Goal: Information Seeking & Learning: Learn about a topic

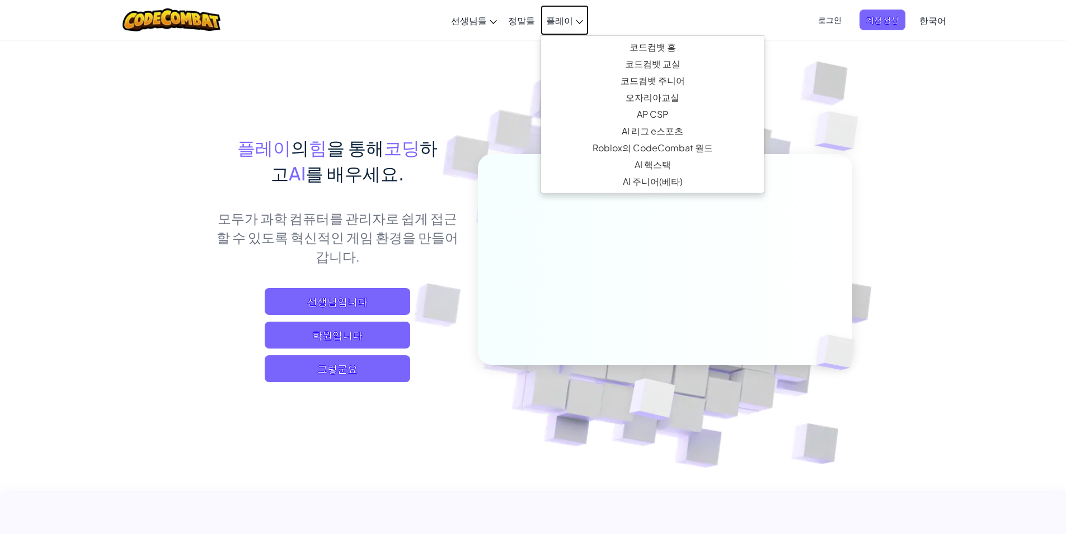
click at [564, 11] on link "플레이" at bounding box center [565, 20] width 48 height 30
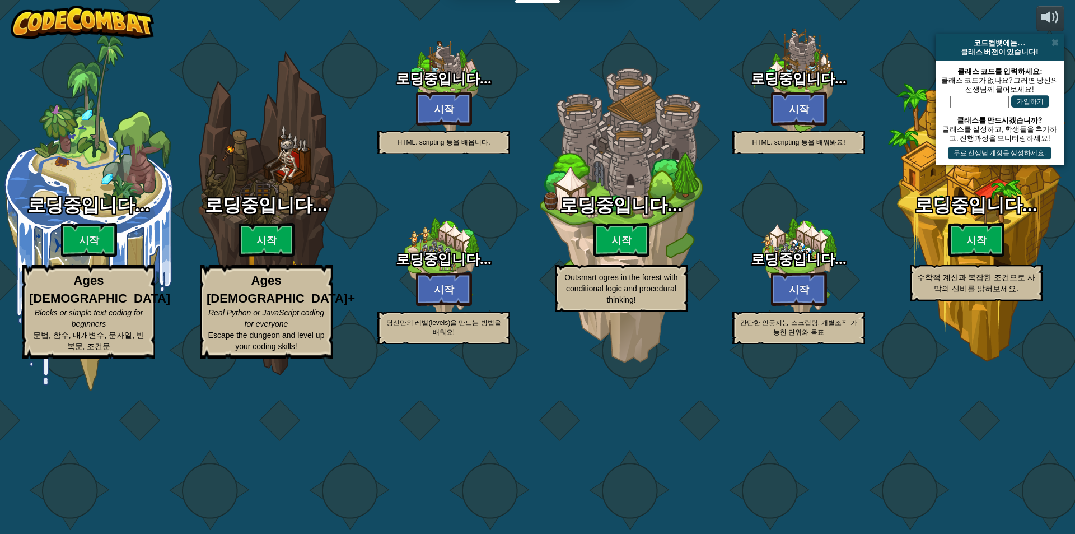
select select "ko"
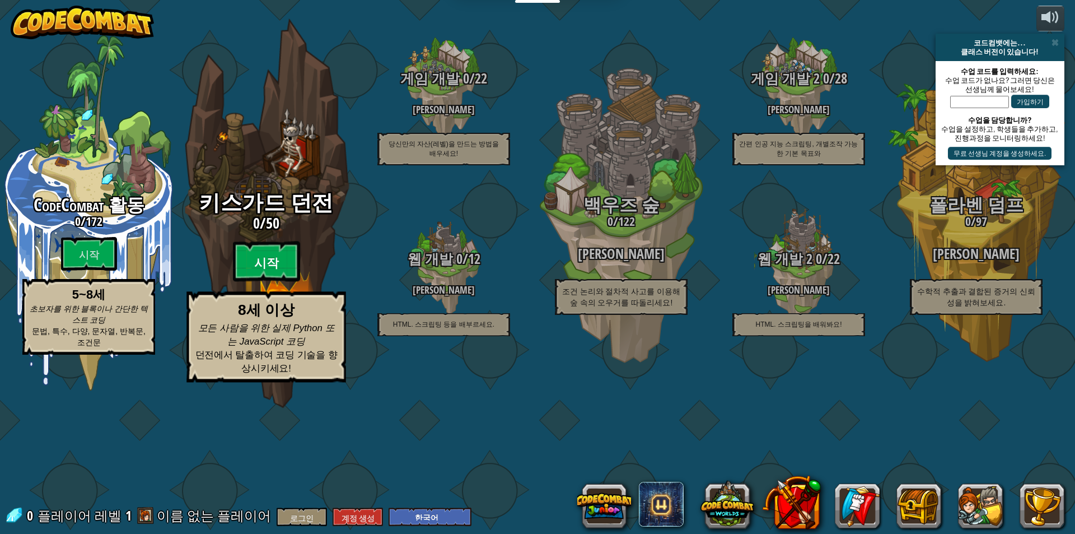
click at [252, 282] on btn "시작" at bounding box center [266, 261] width 67 height 40
select select "ko"
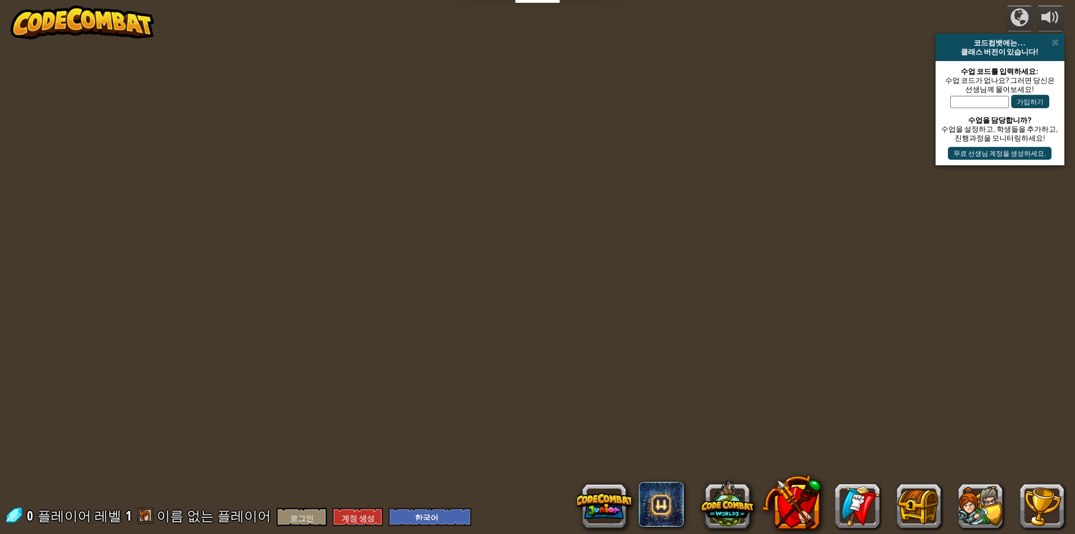
select select "ko"
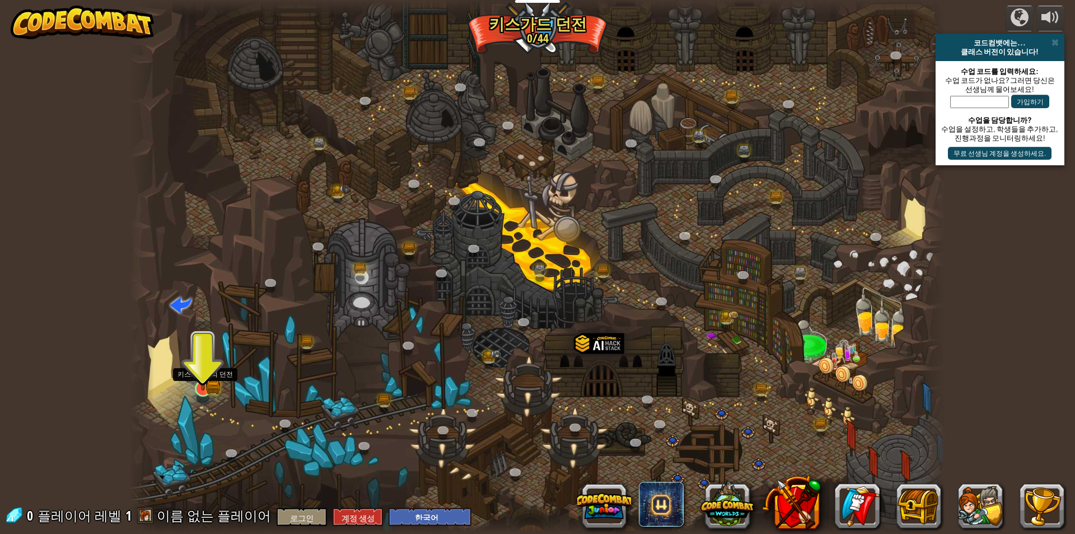
click at [206, 373] on img at bounding box center [203, 366] width 13 height 13
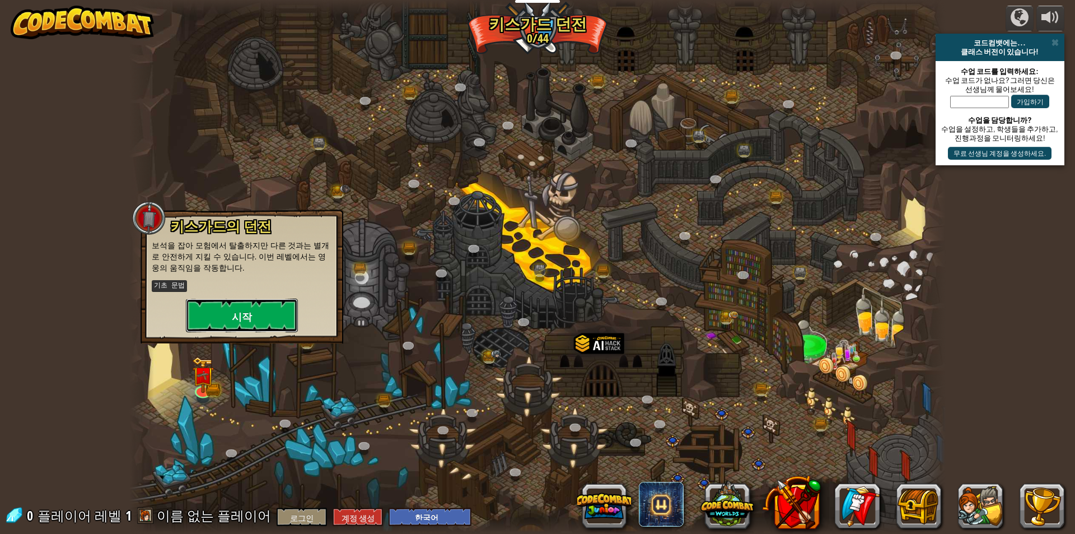
click at [223, 314] on button "시작" at bounding box center [242, 315] width 112 height 34
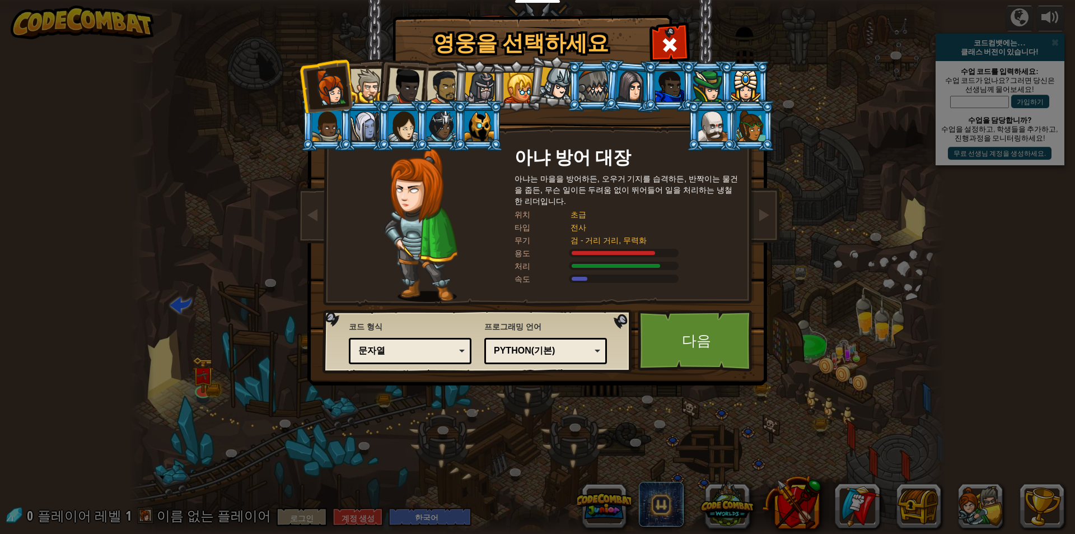
click at [484, 87] on div at bounding box center [480, 88] width 32 height 32
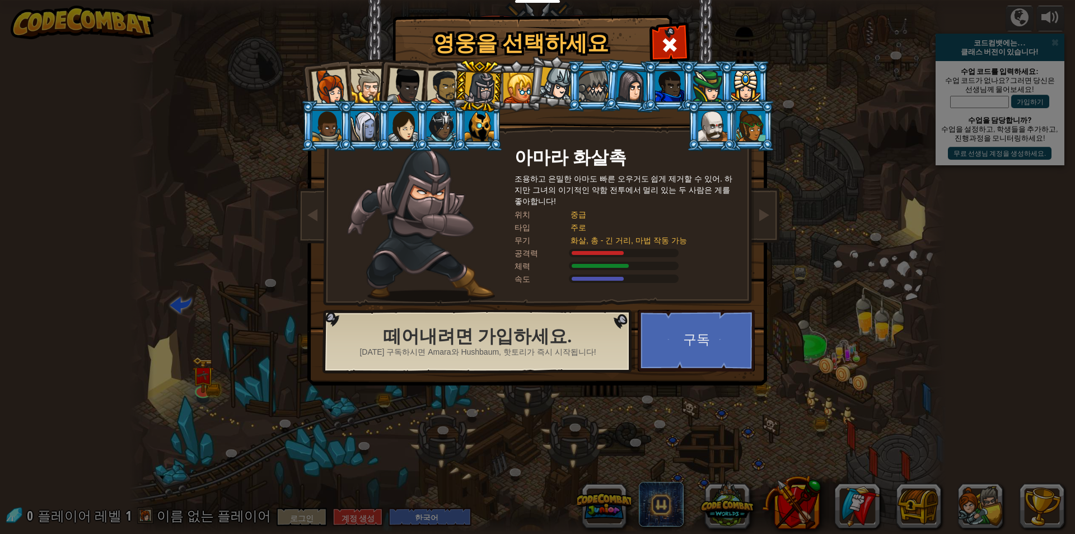
click at [330, 97] on div at bounding box center [329, 87] width 37 height 37
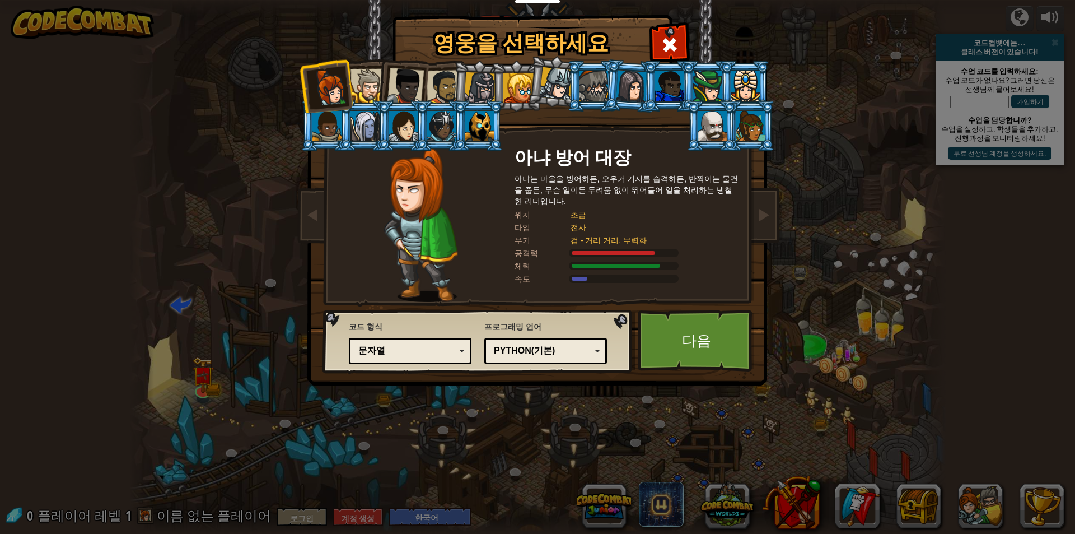
click at [333, 144] on li at bounding box center [326, 125] width 50 height 51
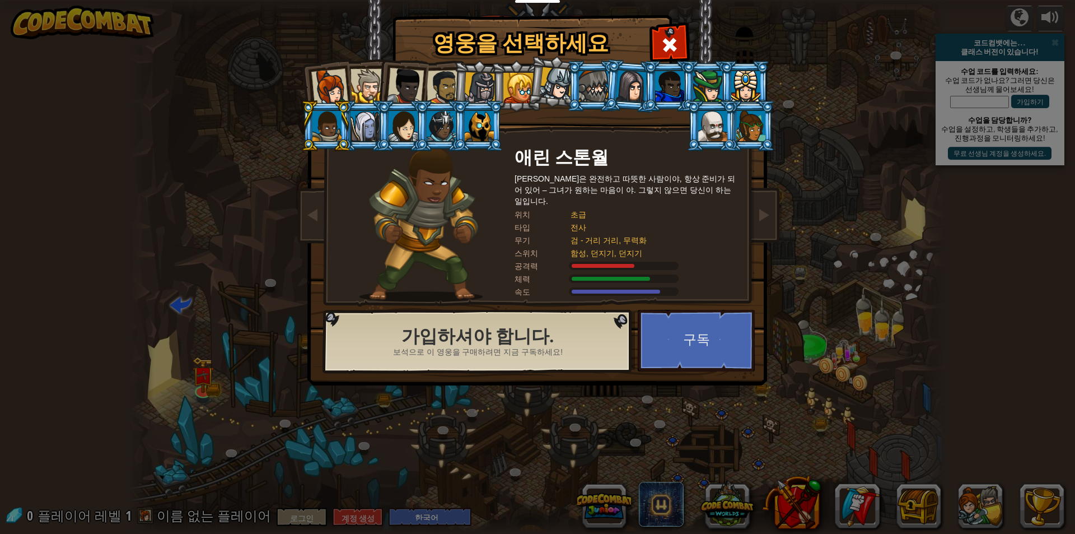
click at [364, 79] on div at bounding box center [367, 86] width 34 height 34
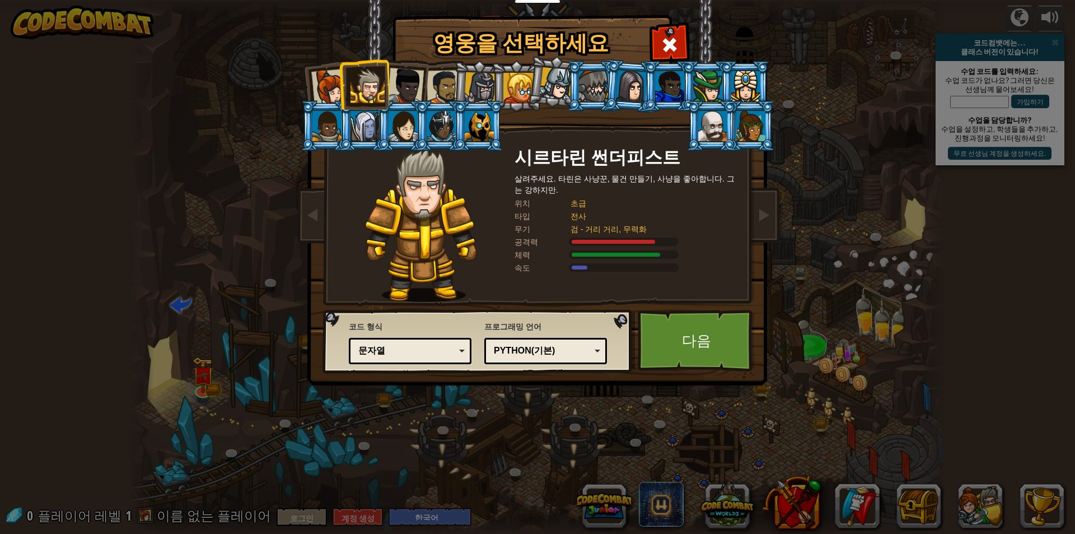
click at [389, 71] on div at bounding box center [405, 86] width 37 height 37
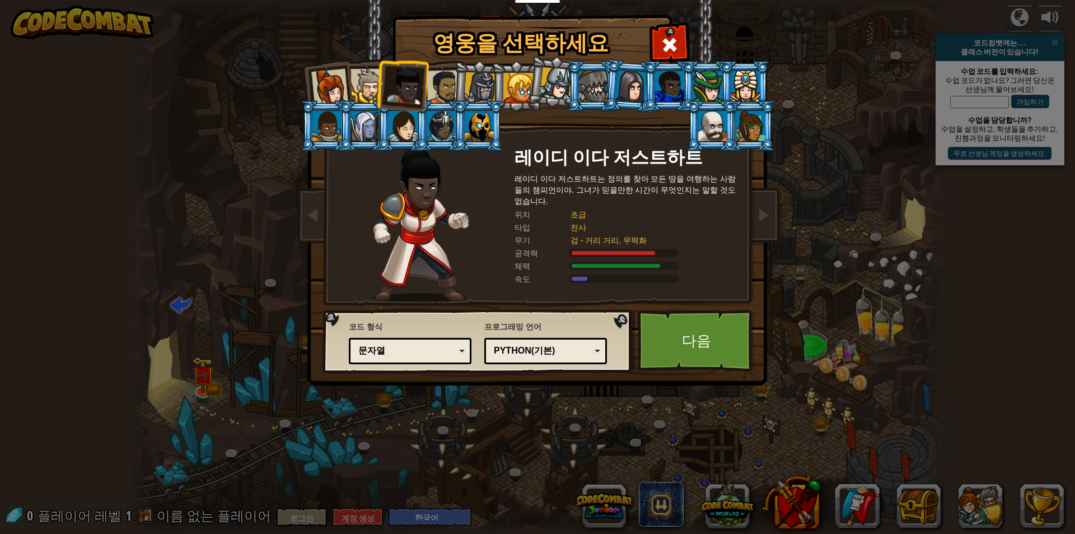
click at [448, 78] on div at bounding box center [444, 87] width 35 height 35
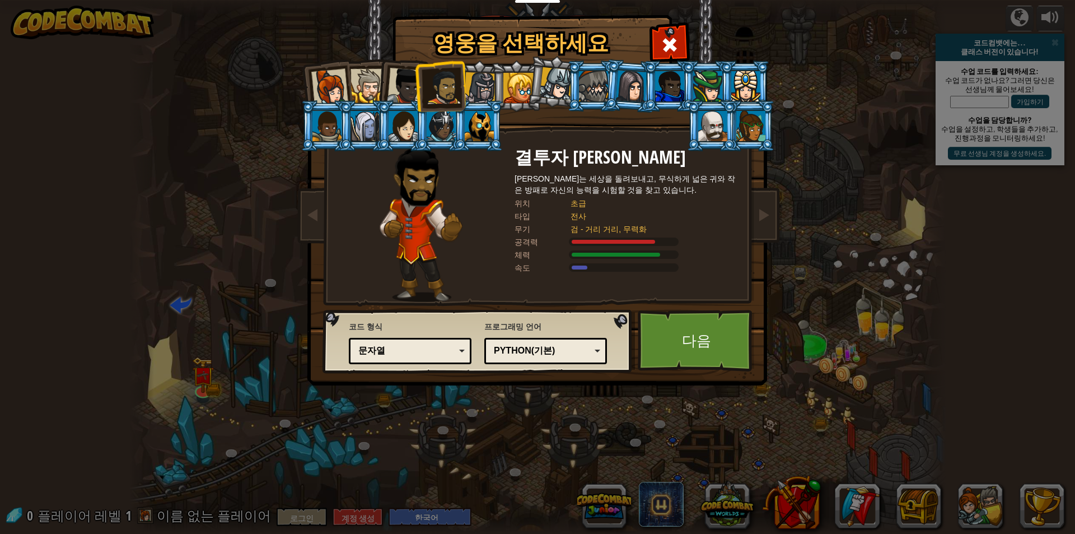
click at [491, 76] on li at bounding box center [516, 85] width 50 height 51
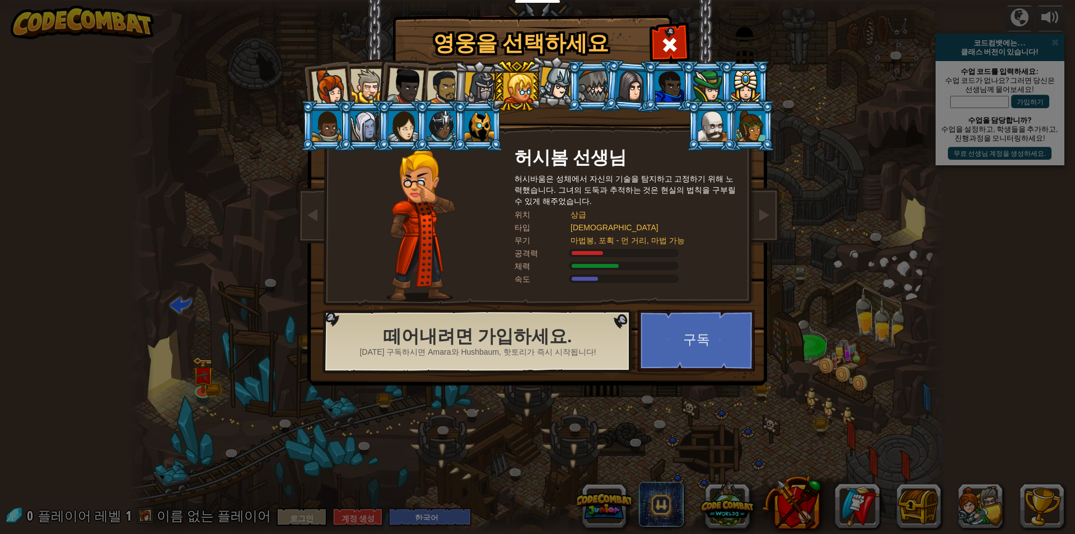
click at [466, 85] on div at bounding box center [480, 88] width 32 height 32
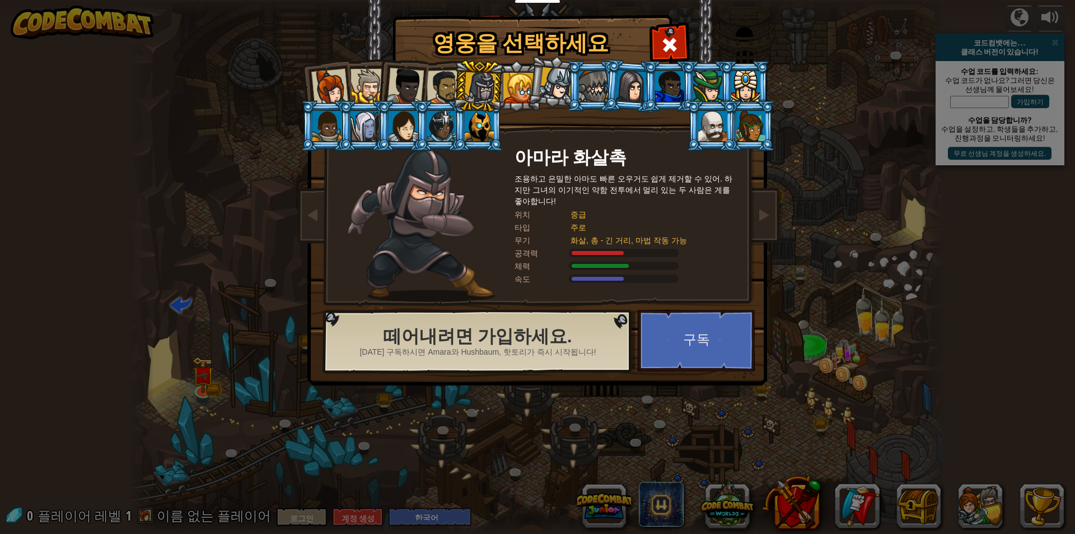
click at [453, 90] on li at bounding box center [478, 86] width 53 height 54
click at [444, 97] on div at bounding box center [444, 87] width 35 height 35
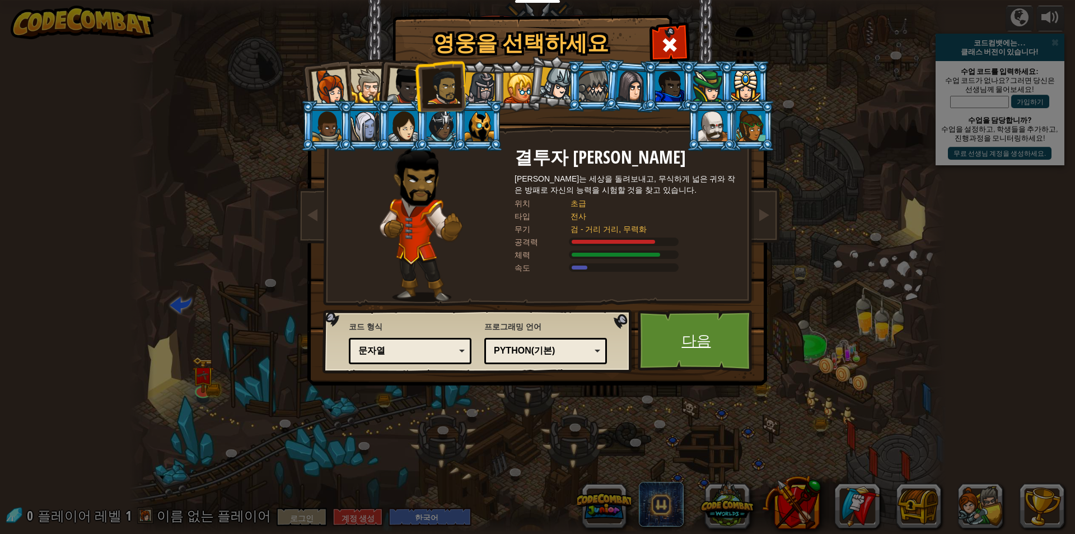
click at [672, 347] on link "다음" at bounding box center [696, 341] width 117 height 62
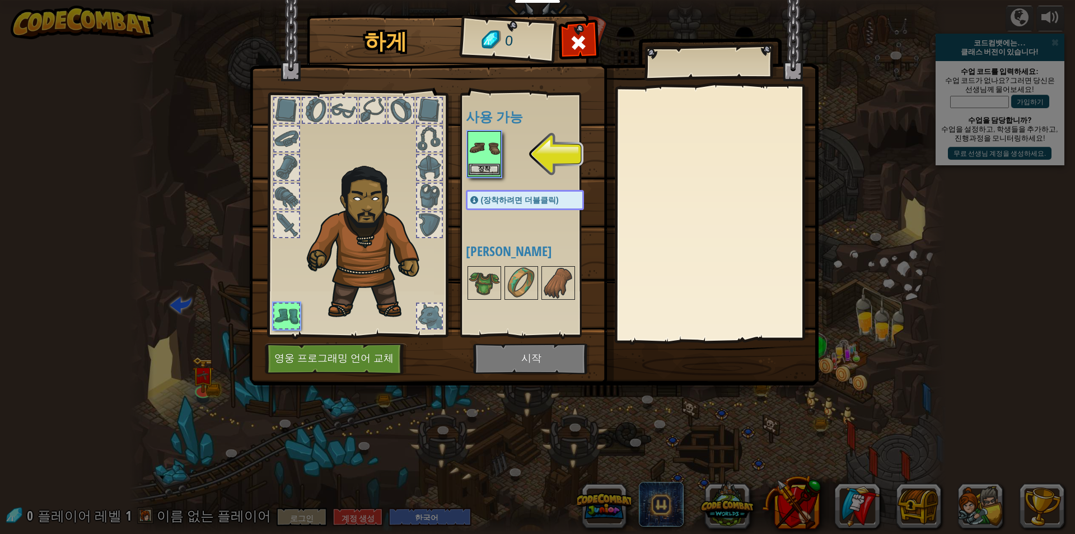
click at [493, 159] on img at bounding box center [484, 147] width 31 height 31
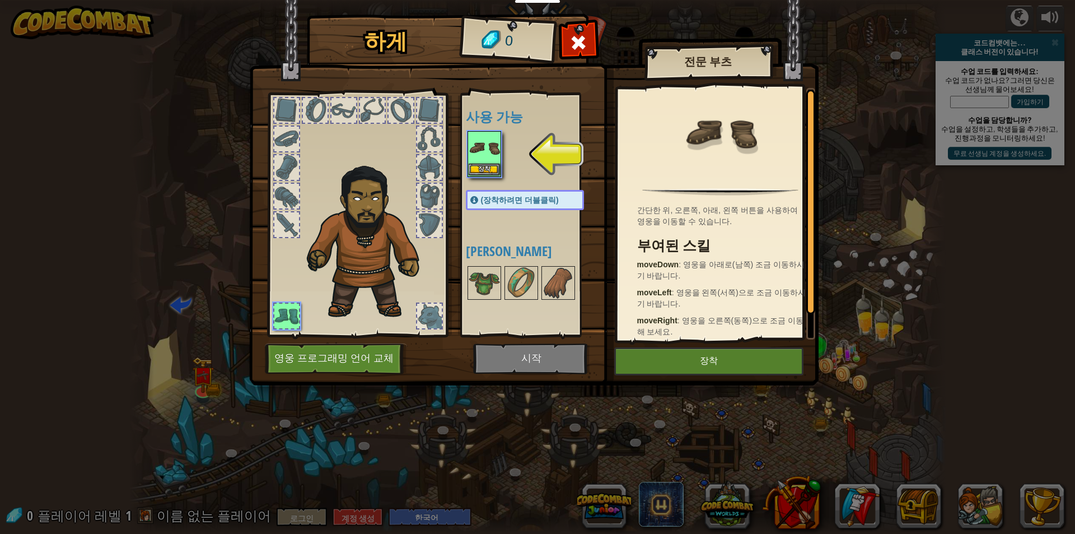
click at [498, 160] on img at bounding box center [484, 147] width 31 height 31
click at [689, 364] on button "장착" at bounding box center [708, 361] width 189 height 28
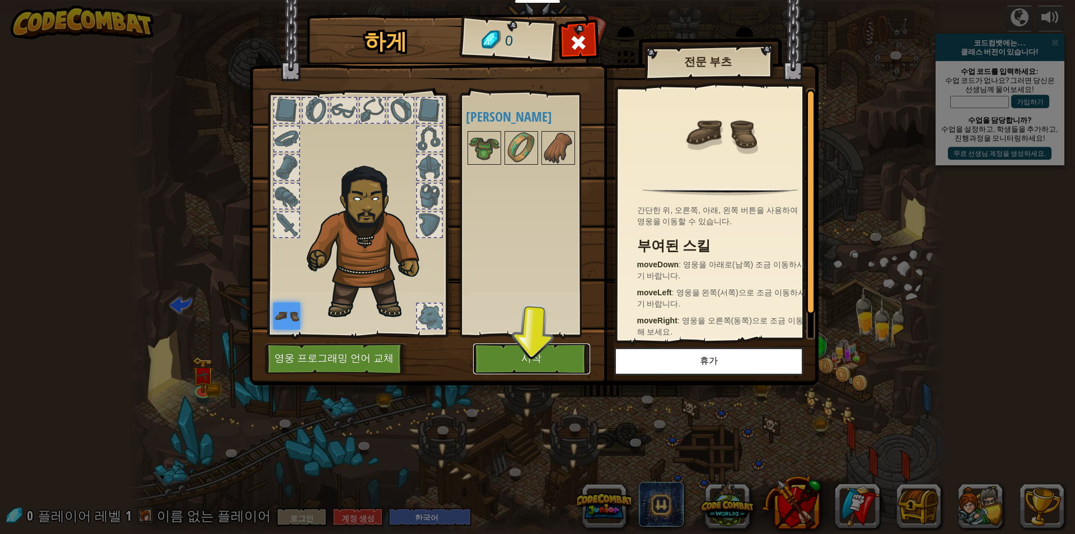
click at [545, 355] on button "시작" at bounding box center [531, 358] width 117 height 31
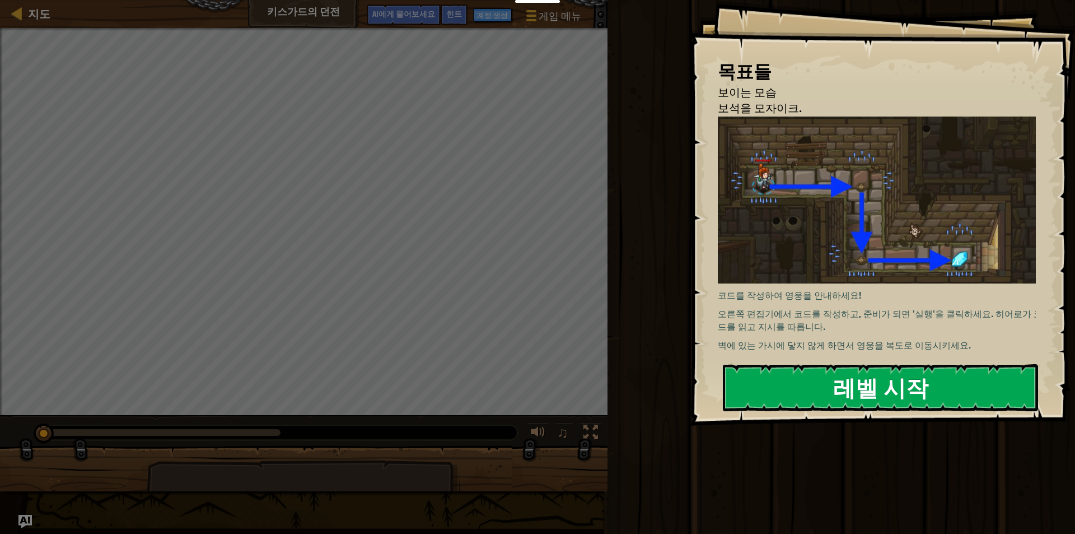
click at [774, 381] on button "레벨 시작" at bounding box center [880, 387] width 315 height 47
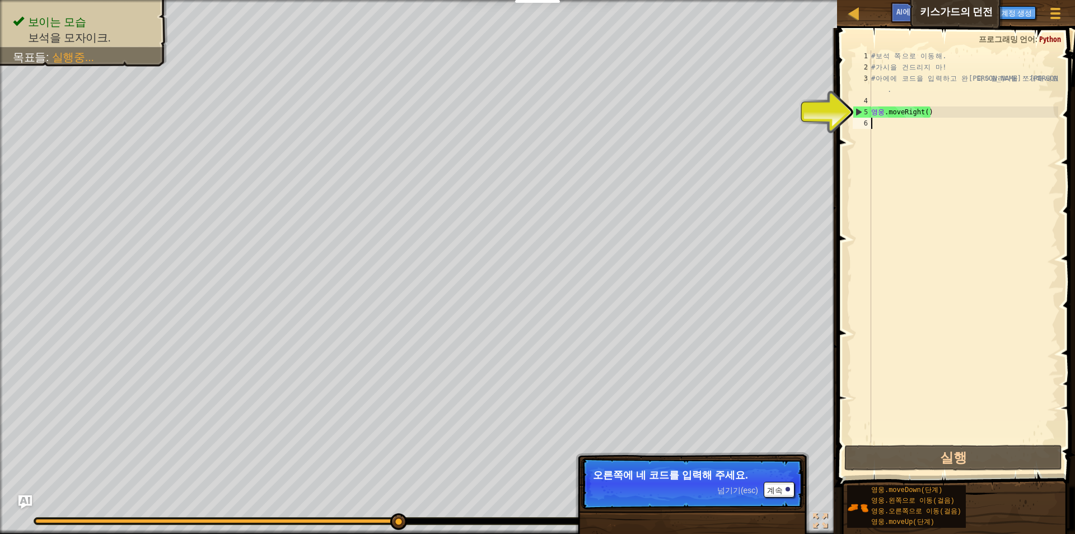
click at [933, 111] on div "# 보 석 쪽 으 로 이 동 해 . # 가 시 을 건 드 리 지 마 ! # 아 에 에 코 드 을 입 력 하 고 완 료 되 ㅇ 달리다 을 쪼개다…" at bounding box center [963, 257] width 189 height 414
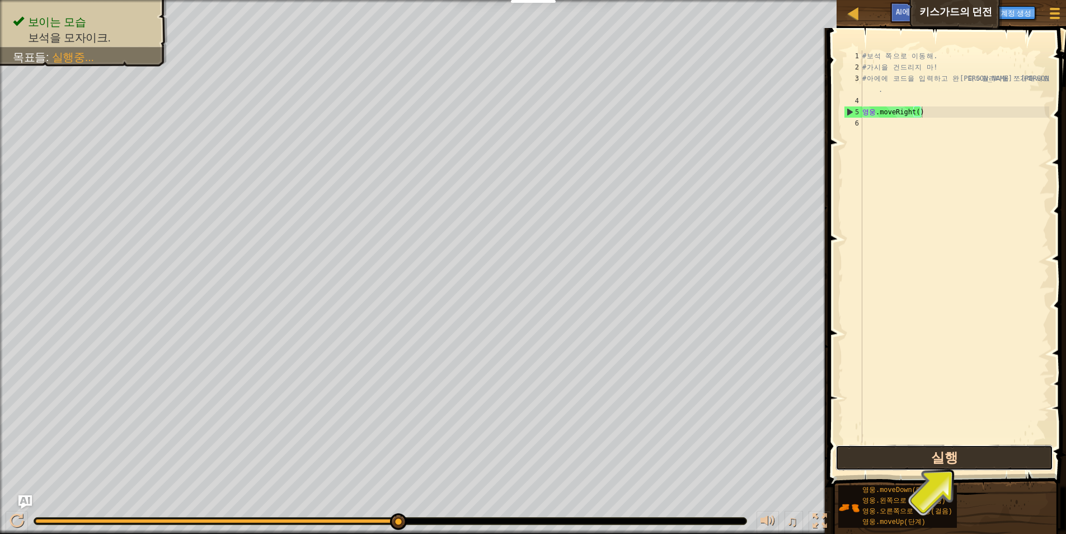
click at [946, 451] on button "실행" at bounding box center [945, 458] width 218 height 26
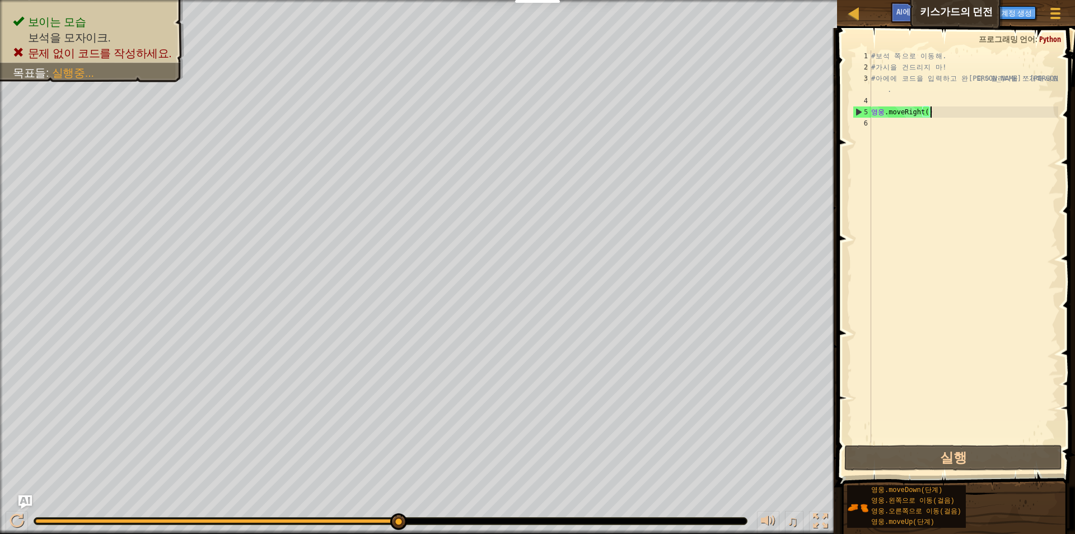
click at [941, 117] on div "# 보 석 쪽 으 로 이 동 해 . # 가 시 을 건 드 리 지 마 ! # 아 에 에 코 드 을 입 력 하 고 완 료 되 ㅇ 달리다 을 쪼개다…" at bounding box center [963, 257] width 189 height 414
click at [883, 115] on div "# 보 석 쪽 으 로 이 동 해 . # 가 시 을 건 드 리 지 마 ! # 아 에 에 코 드 을 입 력 하 고 완 료 되 ㅇ 달리다 을 쪼개다…" at bounding box center [963, 257] width 189 height 414
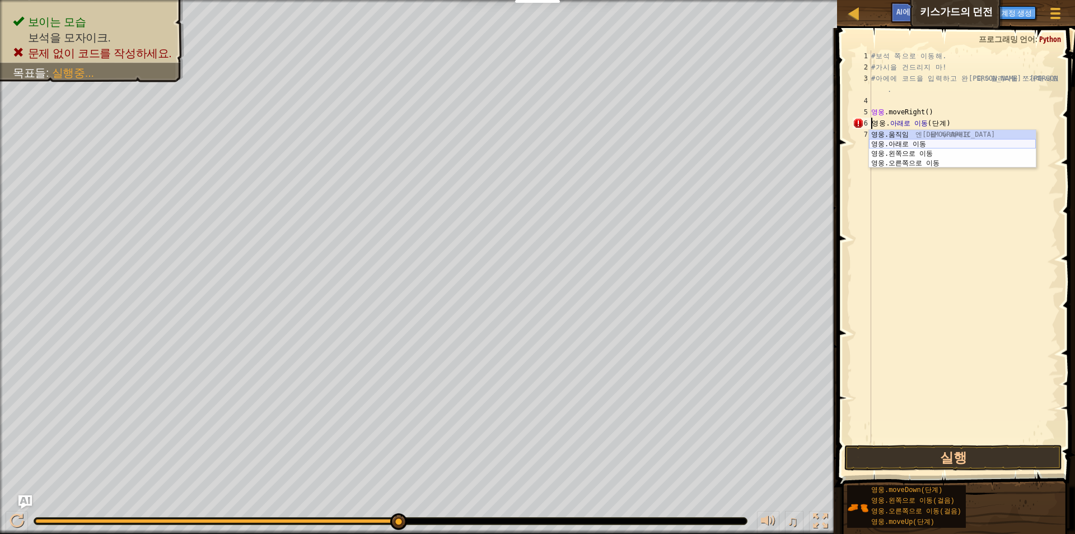
click at [967, 143] on div "영웅.움직임 엔 절단 을 누 누 르 세 요 영웅.아래로 이동 엔 절단 을 누 누 르 세 요 영웅.왼쪽으로 이동 엔 절단 을 누 누 르 세 요 …" at bounding box center [952, 158] width 167 height 57
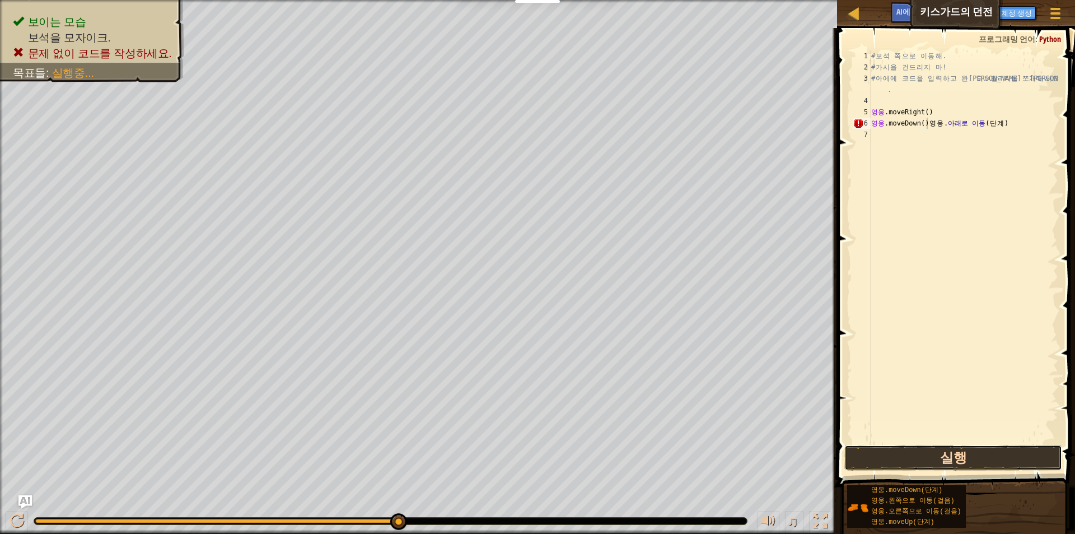
click at [893, 457] on button "실행" at bounding box center [953, 458] width 218 height 26
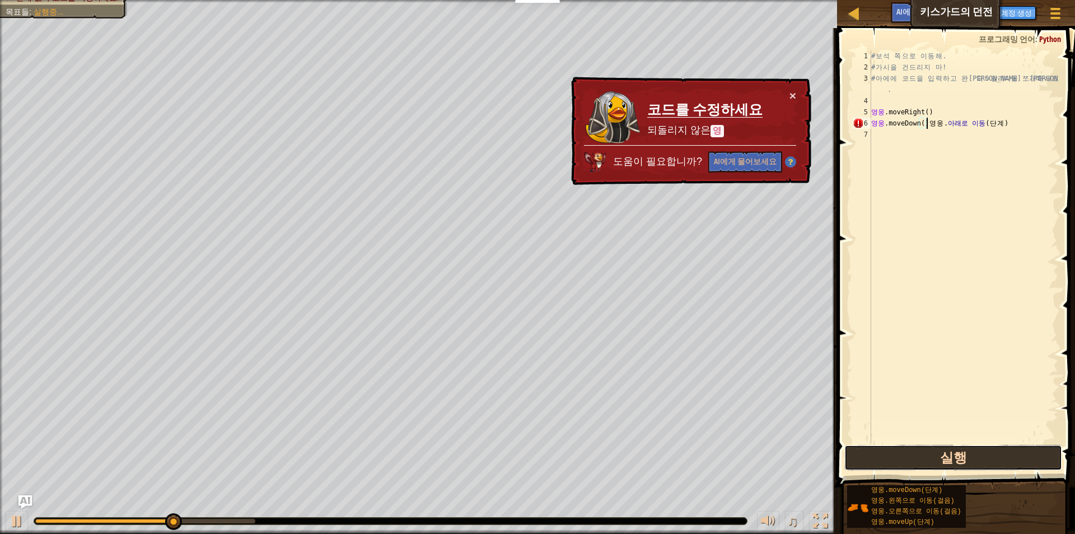
click at [952, 453] on button "실행" at bounding box center [953, 458] width 218 height 26
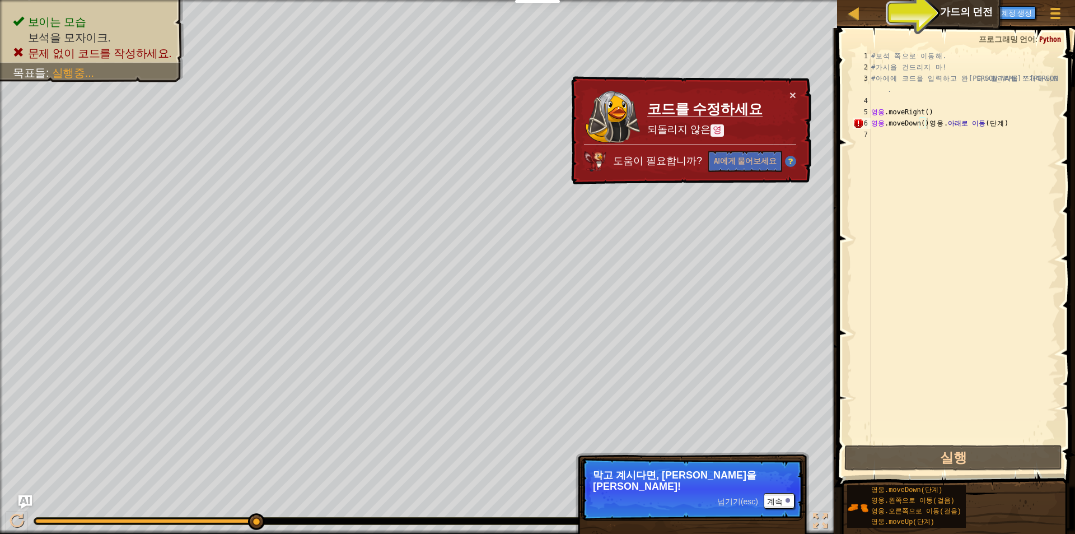
click at [957, 10] on font "AI에게 물어보세요" at bounding box center [927, 11] width 63 height 11
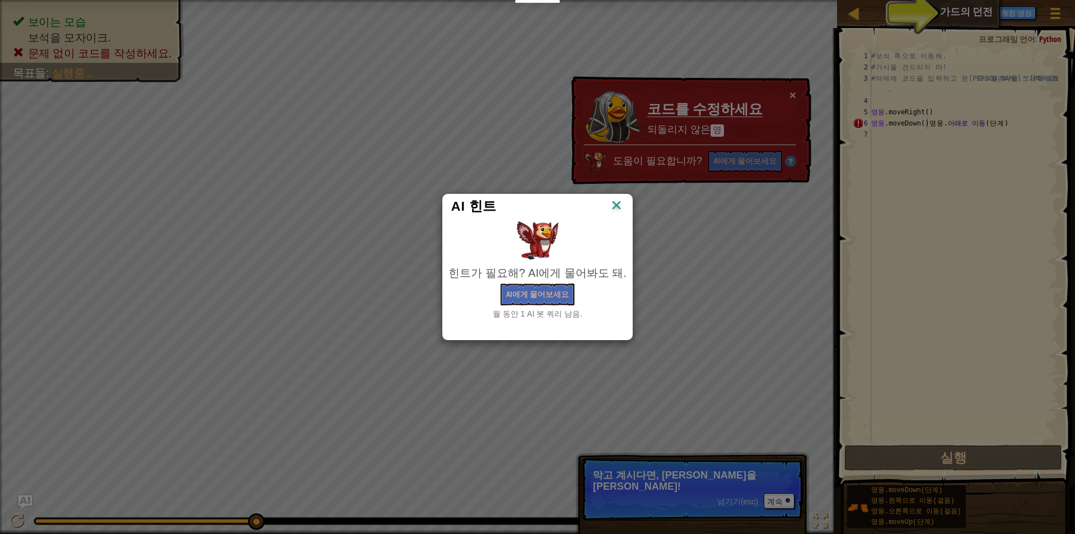
click at [611, 204] on img at bounding box center [616, 206] width 15 height 17
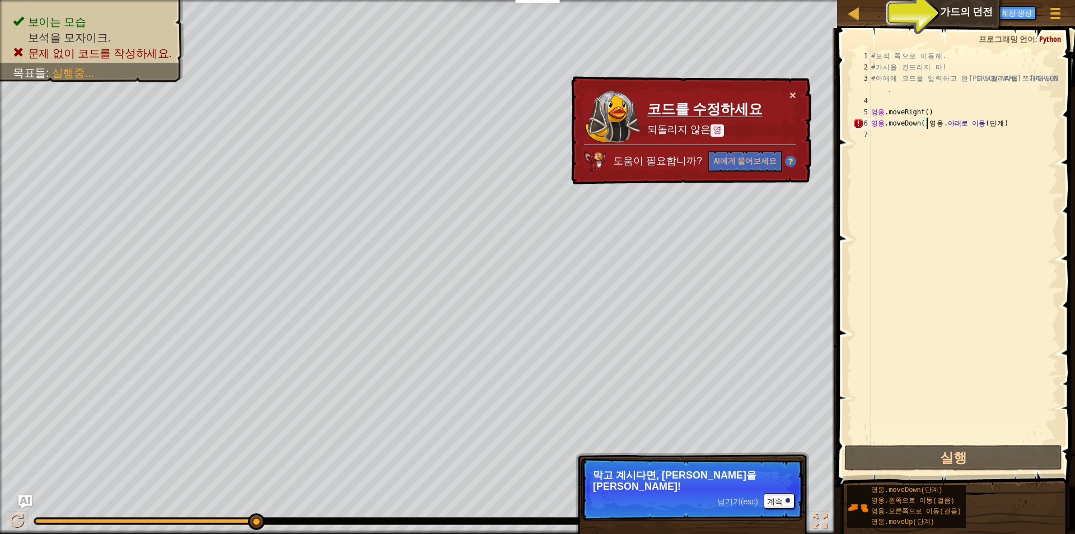
click at [1033, 125] on div "# 보 석 쪽 으 로 이 동 해 . # 가 시 을 건 드 리 지 마 ! # 아 에 에 코 드 을 입 력 하 고 완 료 되 ㅇ 달리다 을 쪼개다…" at bounding box center [963, 257] width 189 height 414
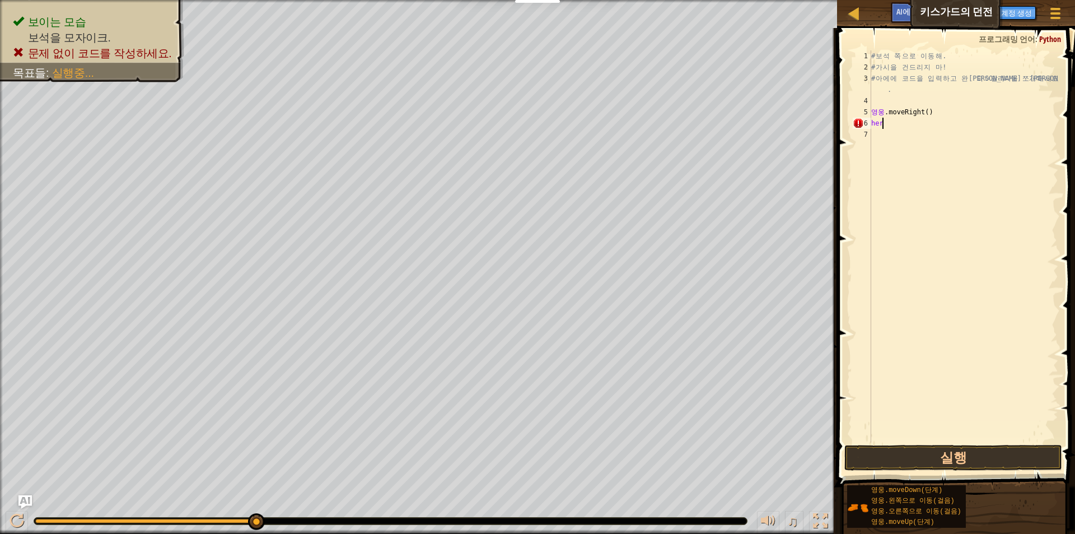
scroll to position [5, 0]
type textarea "h"
type textarea "영웅.moveDown(단계)"
click at [941, 124] on div "# 보 석 쪽 으 로 이 동 해 . # 가 시 을 건 드 리 지 마 ! # 아 에 에 코 드 을 입 력 하 고 완 료 되 ㅇ 달리다 을 쪼개다…" at bounding box center [963, 246] width 189 height 392
click at [944, 124] on div "# 보 석 쪽 으 로 이 동 해 . # 가 시 을 건 드 리 지 마 ! # 아 에 에 코 드 을 입 력 하 고 완 료 되 ㅇ 달리다 을 쪼개다…" at bounding box center [963, 257] width 189 height 414
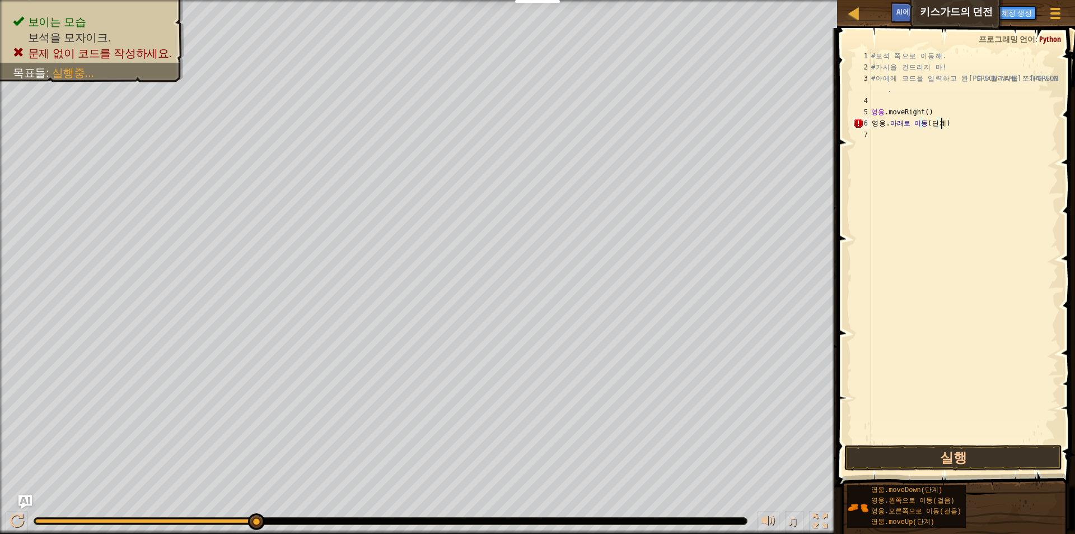
click at [945, 127] on div "# 보 석 쪽 으 로 이 동 해 . # 가 시 을 건 드 리 지 마 ! # 아 에 에 코 드 을 입 력 하 고 완 료 되 ㅇ 달리다 을 쪼개다…" at bounding box center [963, 257] width 189 height 414
click at [962, 129] on div "# 보 석 쪽 으 로 이 동 해 . # 가 시 을 건 드 리 지 마 ! # 아 에 에 코 드 을 입 력 하 고 완 료 되 ㅇ 달리다 을 쪼개다…" at bounding box center [963, 257] width 189 height 414
click at [911, 121] on div "# 보 석 쪽 으 로 이 동 해 . # 가 시 을 건 드 리 지 마 ! # 아 에 에 코 드 을 입 력 하 고 완 료 되 ㅇ 달리다 을 쪼개다…" at bounding box center [963, 257] width 189 height 414
click at [941, 119] on div "# 보 석 쪽 으 로 이 동 해 . # 가 시 을 건 드 리 지 마 ! # 아 에 에 코 드 을 입 력 하 고 완 료 되 ㅇ 달리다 을 쪼개다…" at bounding box center [963, 257] width 189 height 414
type textarea "[DOMAIN_NAME]"
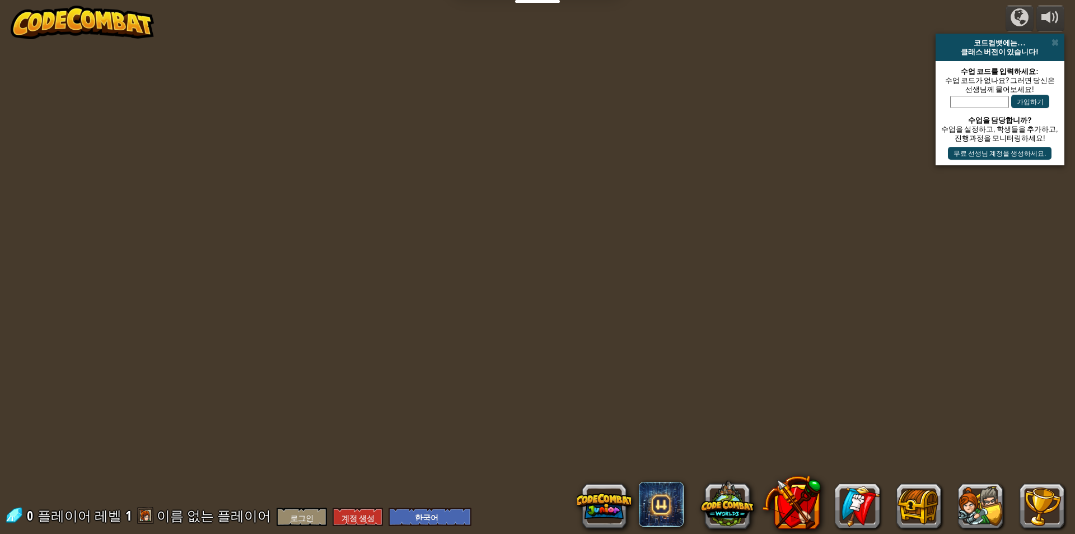
select select "ko"
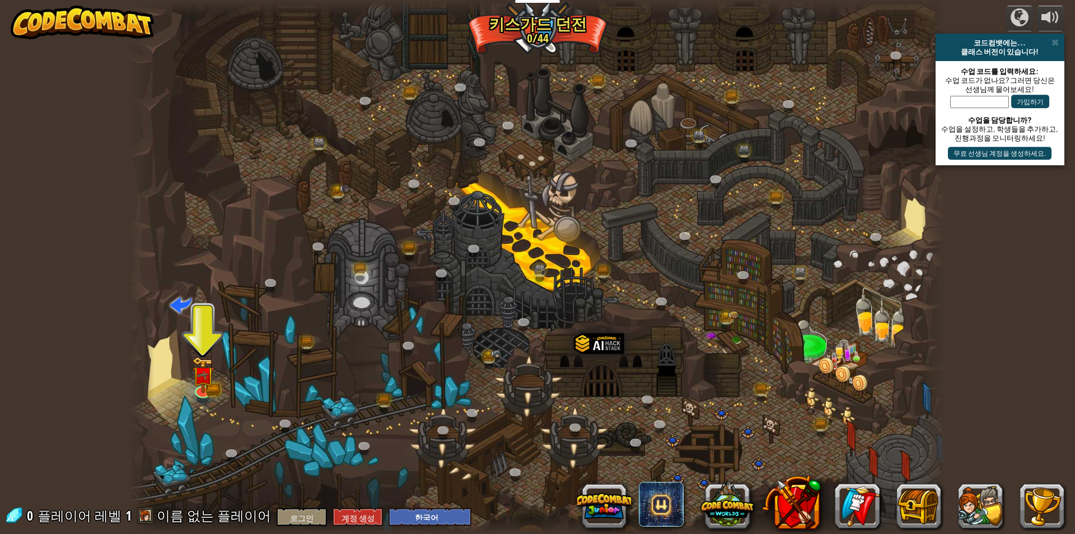
click at [523, 310] on div at bounding box center [537, 267] width 816 height 534
click at [209, 369] on img at bounding box center [203, 366] width 13 height 13
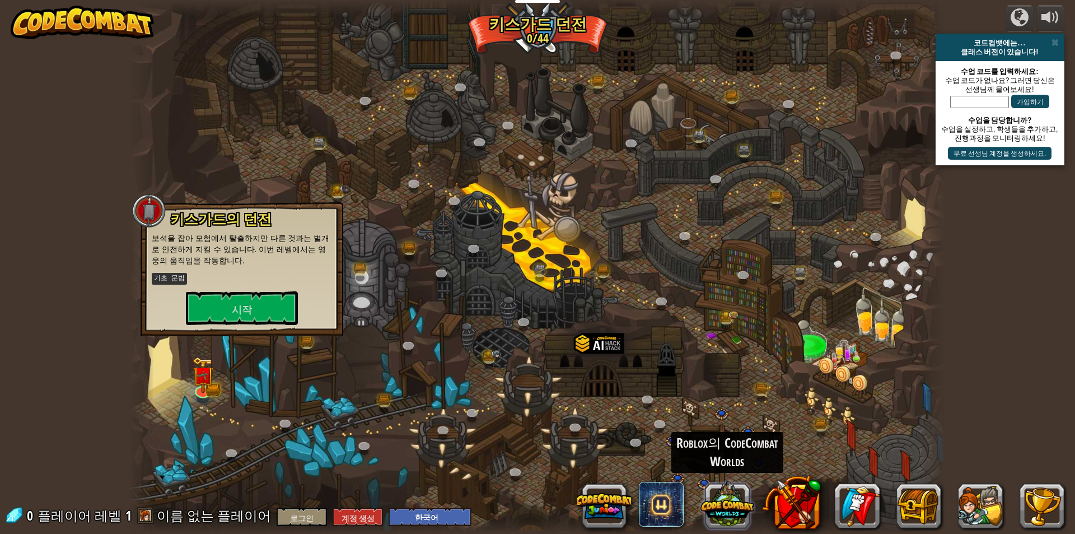
click at [738, 517] on button at bounding box center [727, 504] width 54 height 54
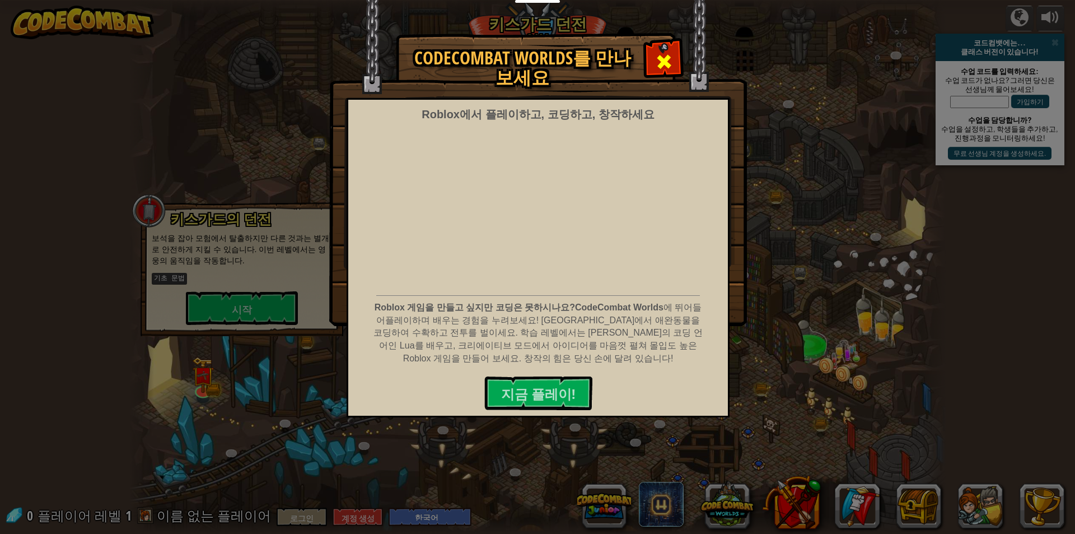
click at [661, 44] on div at bounding box center [663, 60] width 35 height 35
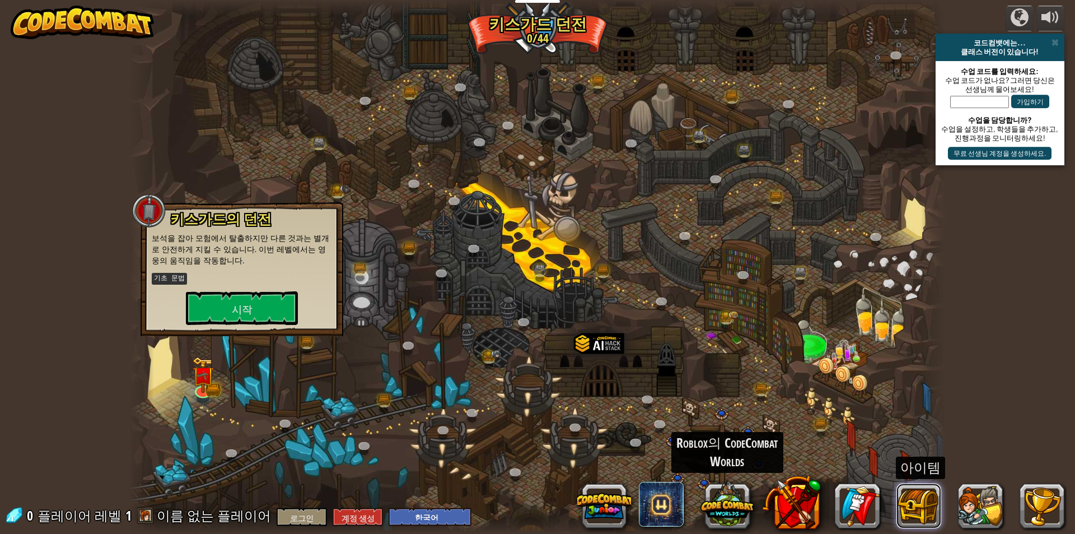
click at [928, 488] on button at bounding box center [918, 505] width 45 height 45
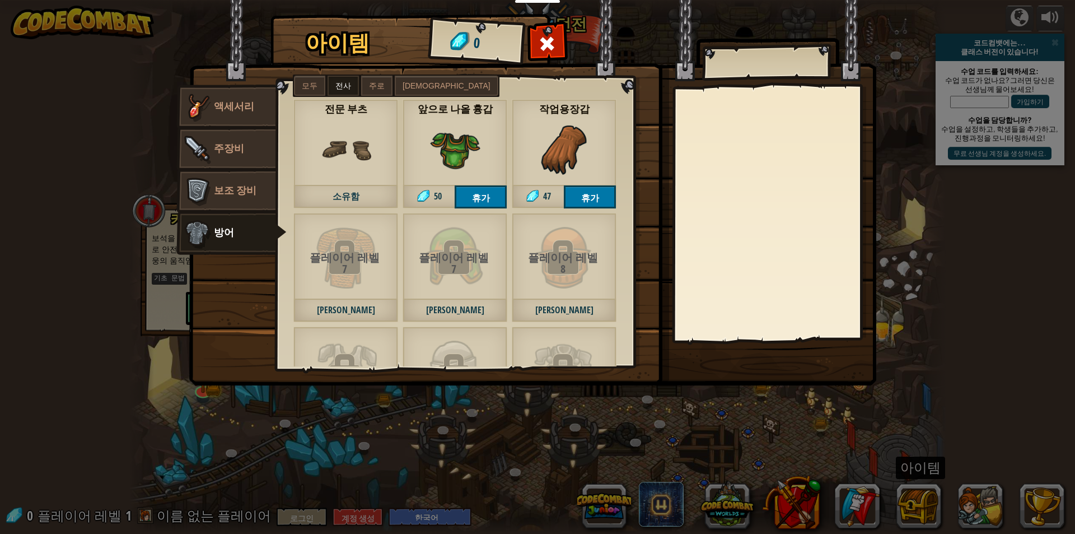
click at [696, 77] on img at bounding box center [532, 182] width 687 height 406
drag, startPoint x: 541, startPoint y: 21, endPoint x: 535, endPoint y: 34, distance: 14.0
click at [536, 28] on img at bounding box center [532, 182] width 687 height 406
click at [548, 47] on span at bounding box center [548, 44] width 18 height 18
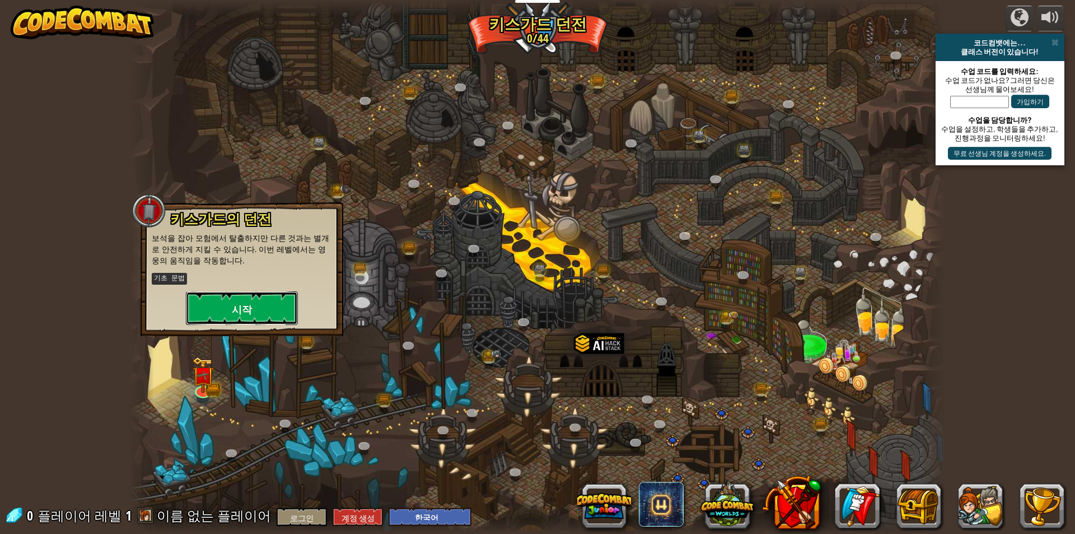
click at [237, 322] on button "시작" at bounding box center [242, 308] width 112 height 34
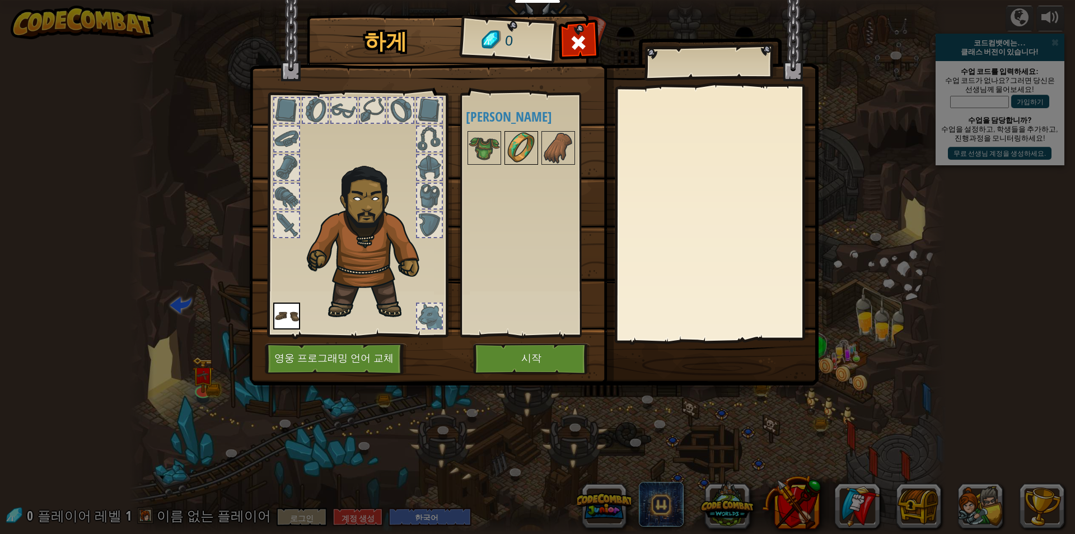
click at [531, 162] on img at bounding box center [521, 147] width 31 height 31
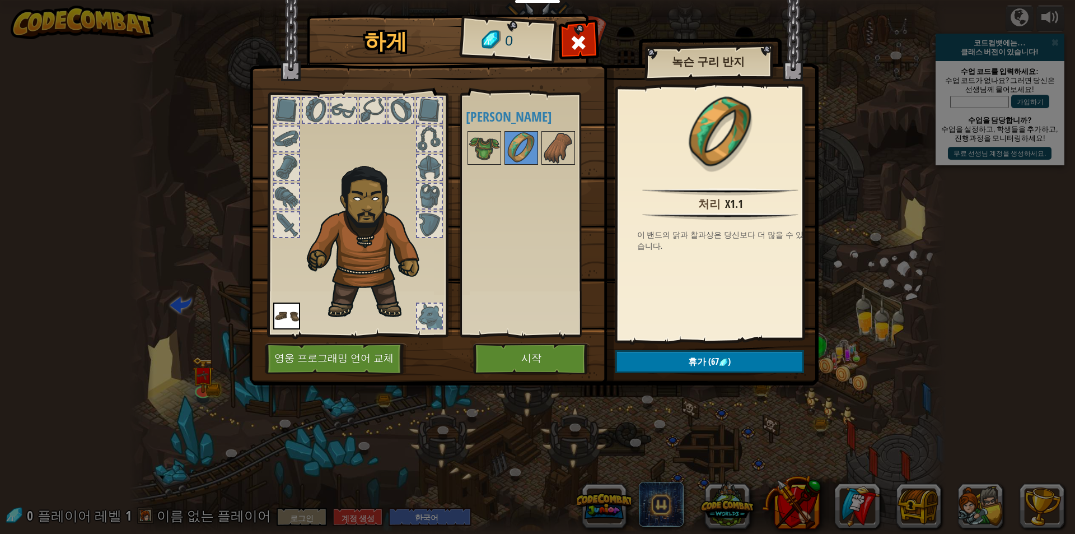
drag, startPoint x: 544, startPoint y: 314, endPoint x: 539, endPoint y: 340, distance: 26.7
click at [544, 315] on div "사용 가능 장착 (장착하려면 더블클릭) [PERSON_NAME]" at bounding box center [536, 214] width 141 height 233
click at [542, 359] on button "시작" at bounding box center [531, 358] width 117 height 31
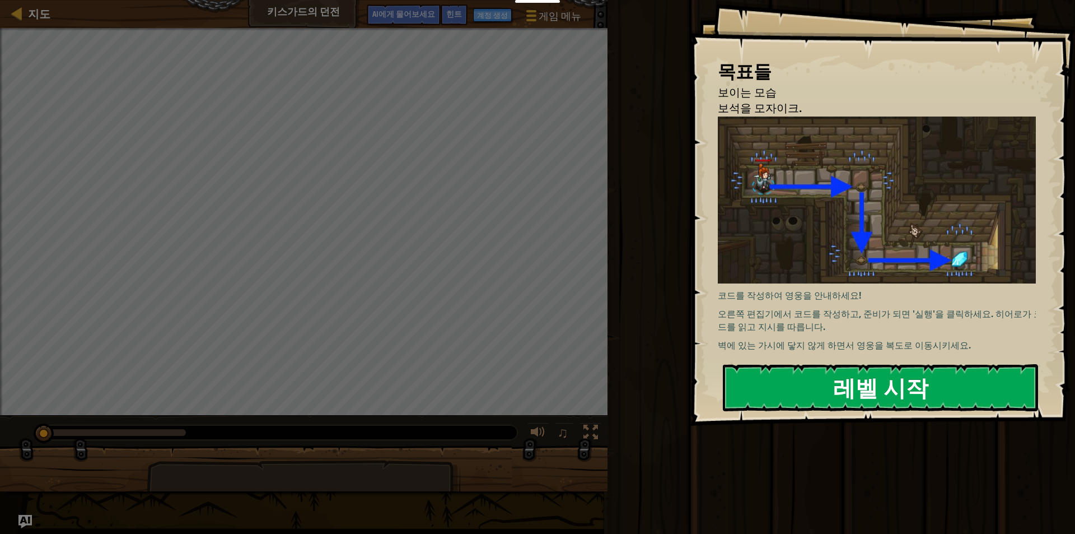
click at [952, 396] on button "레벨 시작" at bounding box center [880, 387] width 315 height 47
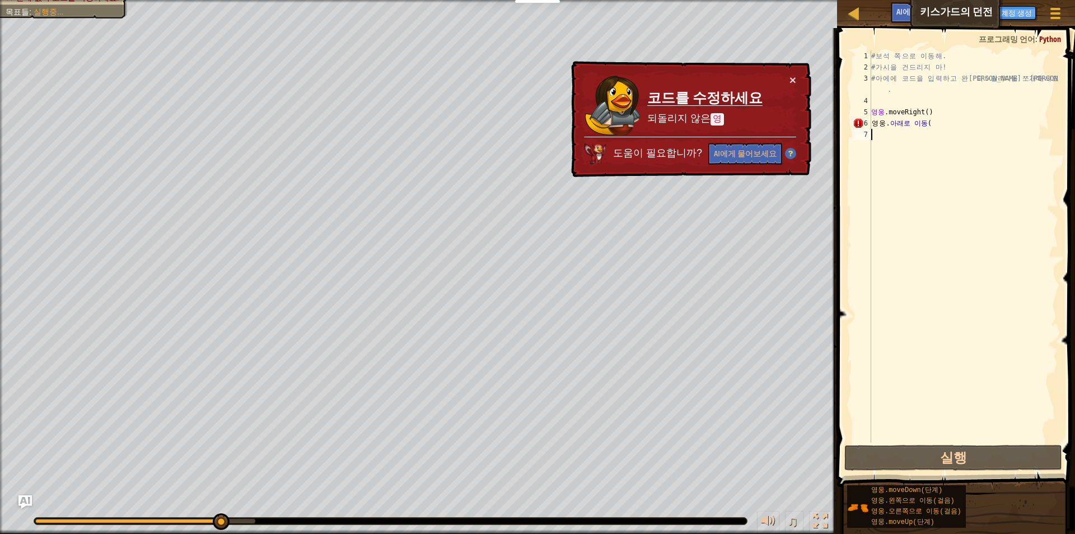
click at [955, 124] on div "# 보 석 쪽 으 로 이 동 해 . # 가 시 을 건 드 리 지 마 ! # 아 에 에 코 드 을 입 력 하 고 완 료 되 ㅇ 달리다 을 쪼개다…" at bounding box center [963, 257] width 189 height 414
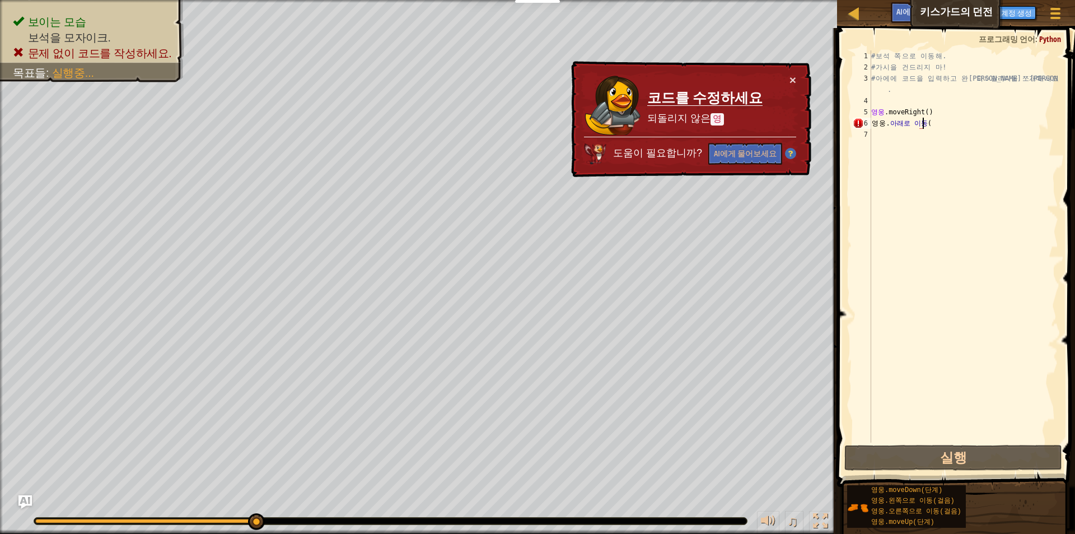
click at [955, 124] on div "# 보 석 쪽 으 로 이 동 해 . # 가 시 을 건 드 리 지 마 ! # 아 에 에 코 드 을 입 력 하 고 완 료 되 ㅇ 달리다 을 쪼개다…" at bounding box center [963, 257] width 189 height 414
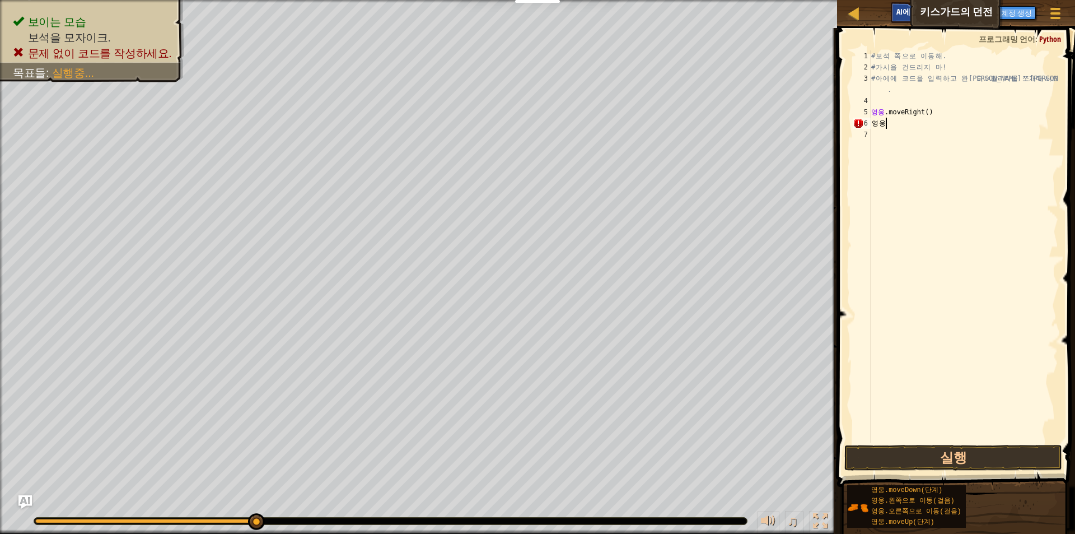
scroll to position [5, 1]
type textarea "영"
type textarea "h"
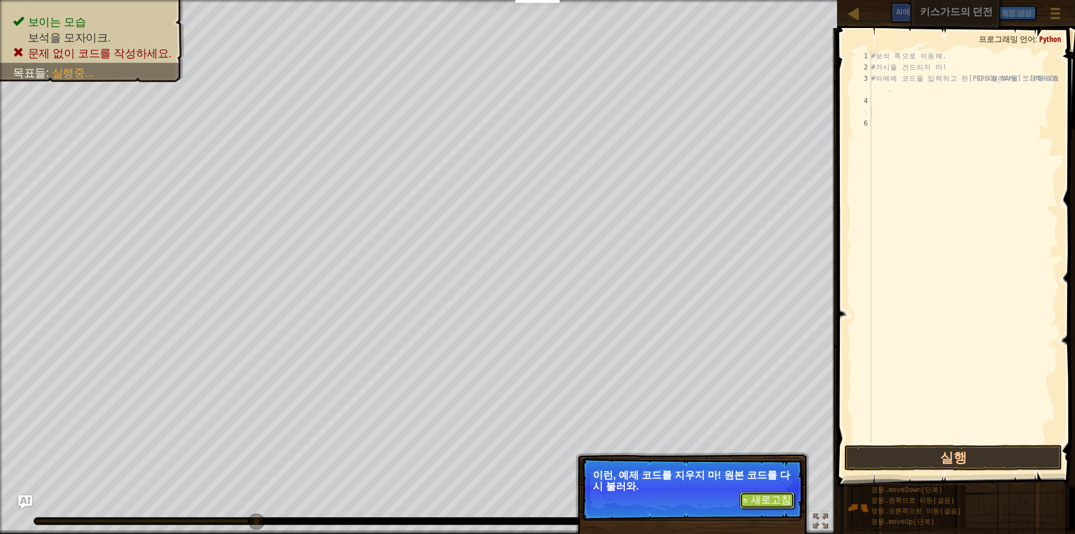
click at [747, 498] on font "↻ 새로고침" at bounding box center [767, 499] width 48 height 11
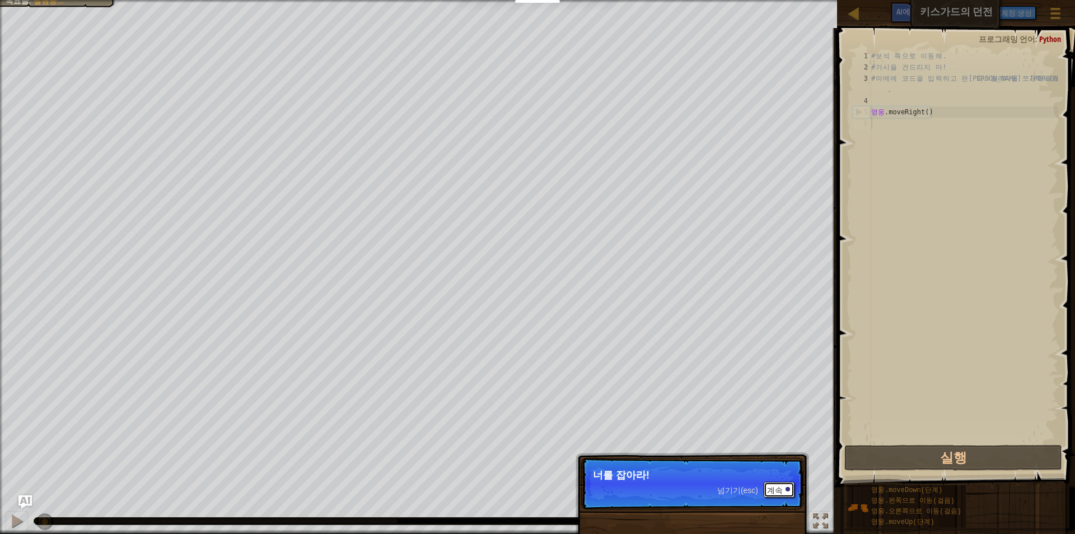
click at [786, 481] on button "계속" at bounding box center [779, 489] width 31 height 16
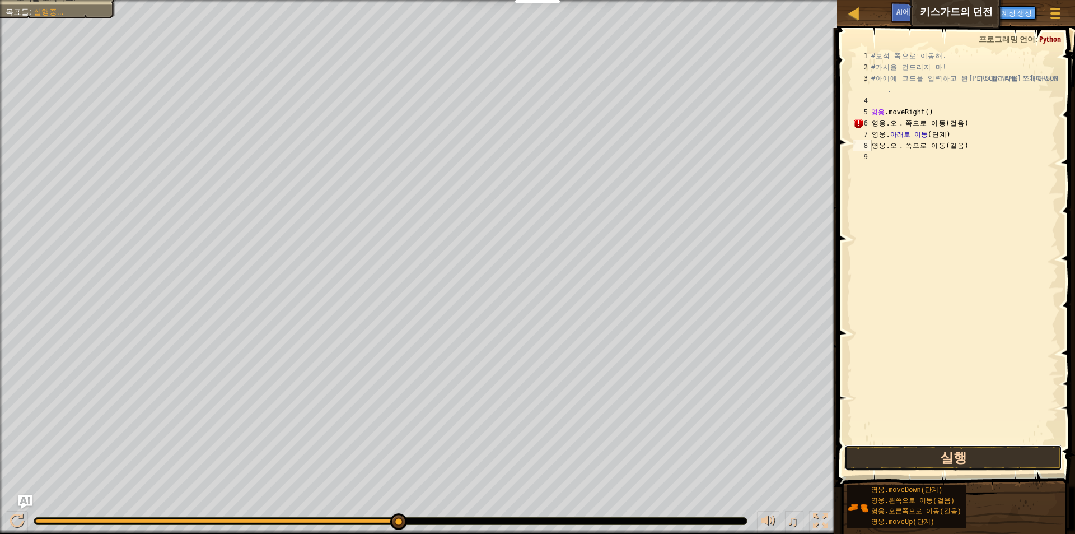
click at [955, 462] on button "실행" at bounding box center [953, 458] width 218 height 26
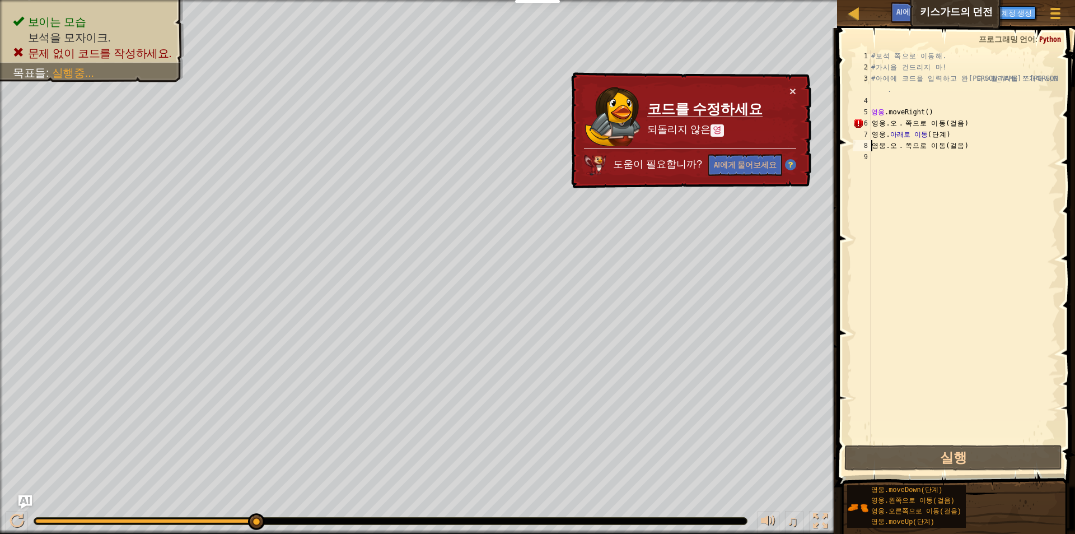
click at [990, 127] on div "# 보 석 쪽 으 로 이 동 해 . # 가 시 을 건 드 리 지 마 ! # 아 에 에 코 드 을 입 력 하 고 완 료 되 ㅇ 달리다 을 쪼개다…" at bounding box center [963, 257] width 189 height 414
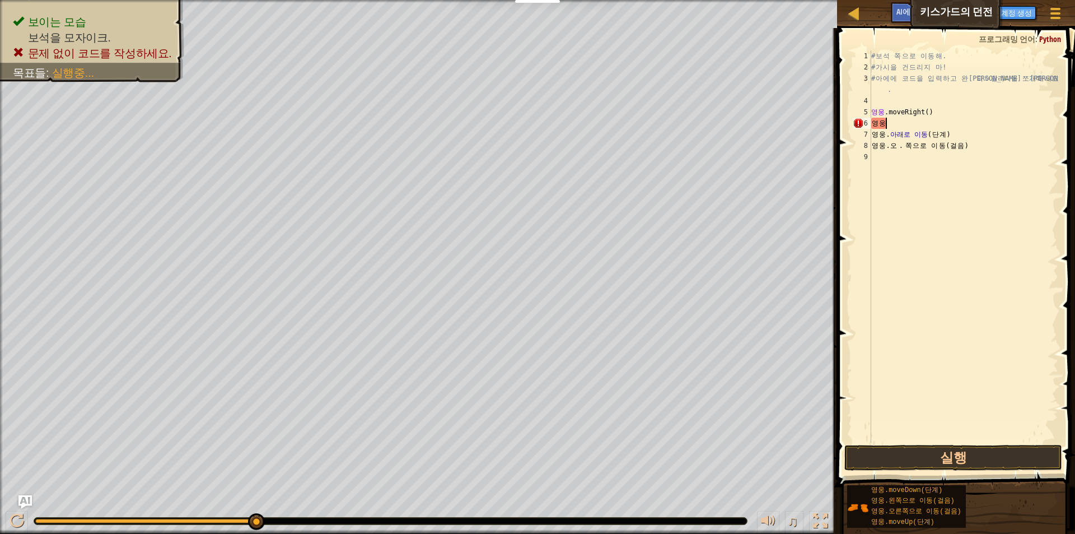
type textarea "영"
type textarea "hero.moveRi"
click at [950, 445] on button "실행" at bounding box center [953, 458] width 218 height 26
